Goal: Find specific page/section: Locate a particular part of the current website

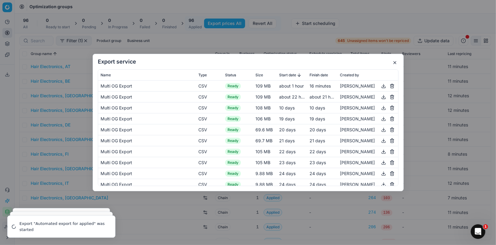
click at [392, 59] on button "button" at bounding box center [394, 62] width 7 height 7
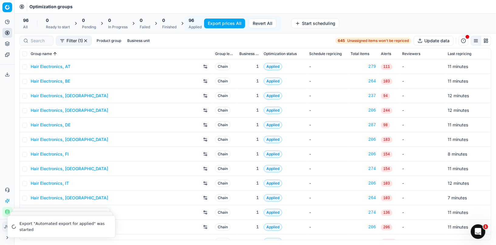
click at [27, 40] on div at bounding box center [36, 41] width 34 height 10
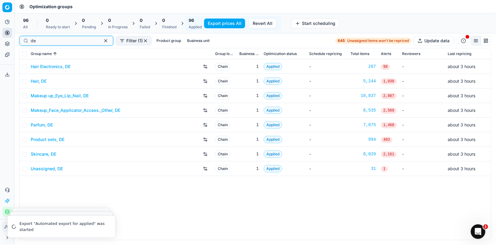
type input "de"
click at [44, 122] on link "Parfum, DE" at bounding box center [42, 125] width 22 height 6
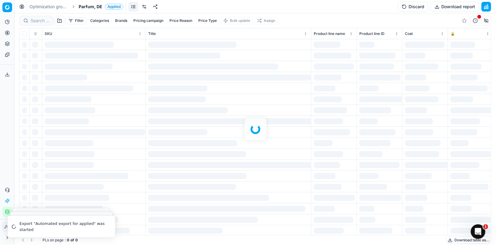
click at [37, 22] on div at bounding box center [255, 128] width 481 height 231
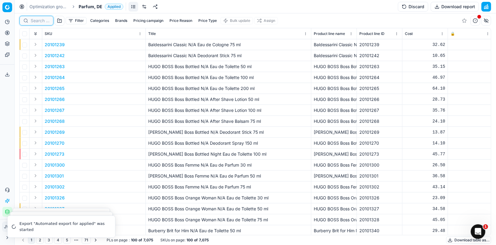
click at [37, 22] on input at bounding box center [40, 21] width 19 height 6
paste input "90004987-0007522"
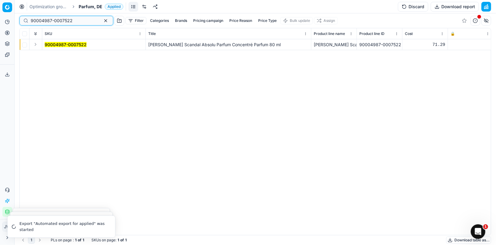
type input "90004987-0007522"
click at [38, 46] on button "Expand" at bounding box center [35, 44] width 7 height 7
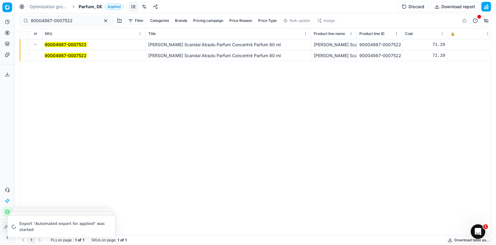
click at [62, 55] on mark "90004987-0007522" at bounding box center [66, 55] width 42 height 5
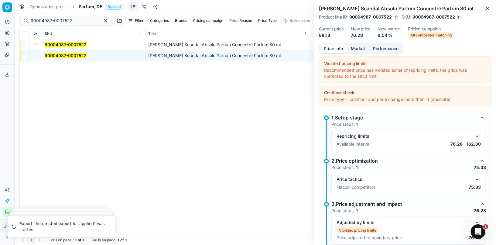
click at [478, 181] on button "button" at bounding box center [476, 178] width 7 height 7
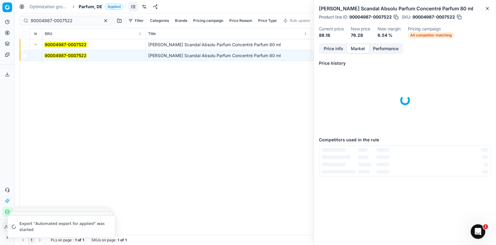
click at [358, 50] on button "Market" at bounding box center [358, 48] width 22 height 9
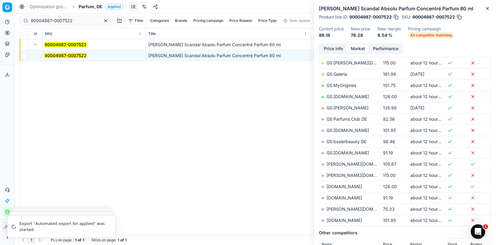
scroll to position [134, 0]
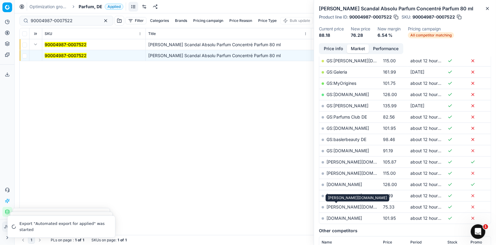
click at [340, 205] on link "[PERSON_NAME][DOMAIN_NAME]" at bounding box center [361, 206] width 70 height 5
